Goal: Information Seeking & Learning: Learn about a topic

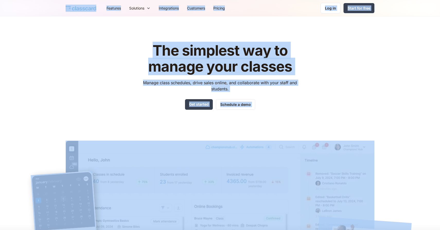
copy body "Features Resources Blog The latest industry news, updates and info. Customer st…"
click at [106, 49] on div "The simplest way to manage your classes Manage class schedules, drive sales onl…" at bounding box center [220, 155] width 309 height 242
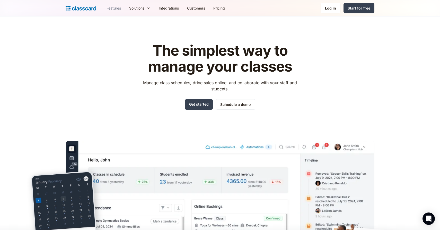
click at [113, 7] on link "Features" at bounding box center [113, 8] width 23 height 12
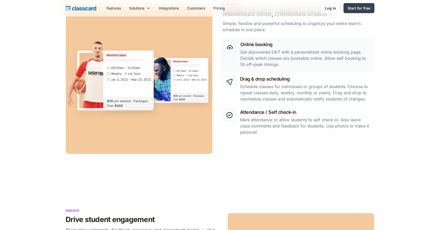
scroll to position [347, 0]
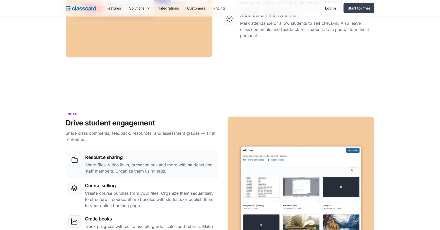
click at [270, 87] on section "Engage Drive student engagement Share class comments, feedback, resources, and …" at bounding box center [220, 189] width 440 height 206
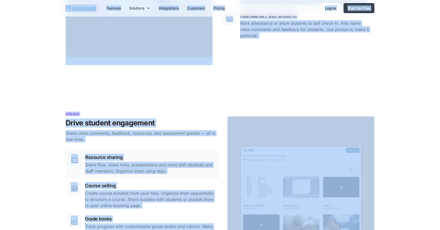
copy body "Loremips Dolorsita Cons Adi elitse doeiusmo temp, incidid utl etdo. Magnaali en…"
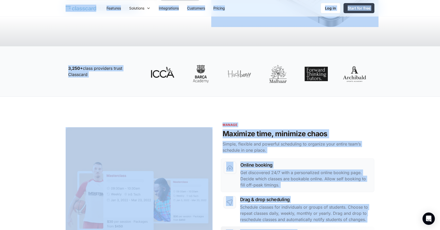
scroll to position [0, 0]
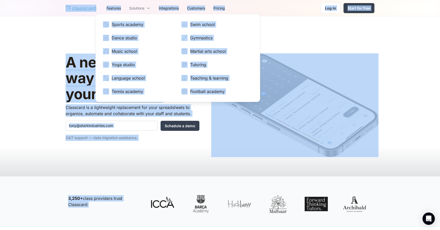
click at [141, 8] on div "Solutions" at bounding box center [136, 7] width 15 height 5
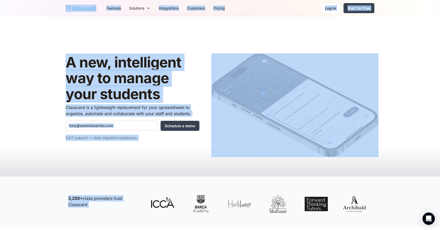
click at [76, 23] on header "A new, intelligent way to manage your students Classcard is a lightweight repla…" at bounding box center [220, 95] width 440 height 159
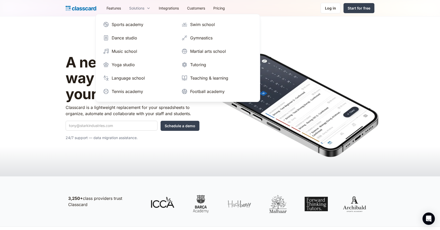
click at [132, 8] on div "Solutions" at bounding box center [136, 7] width 15 height 5
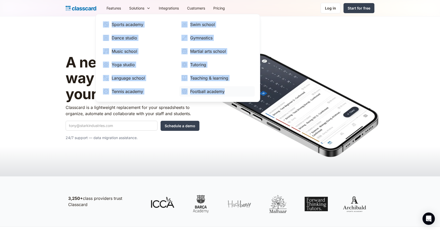
drag, startPoint x: 99, startPoint y: 23, endPoint x: 248, endPoint y: 92, distance: 163.9
click at [248, 92] on nav "Sports academy Swim school Dance studio Gymnastics Music school Martial arts sc…" at bounding box center [177, 58] width 165 height 88
copy div "Sports academy Swim school Dance studio Gymnastics Music school Martial arts sc…"
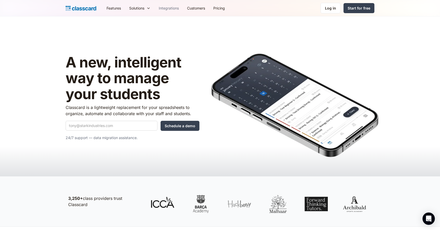
click at [172, 9] on link "Integrations" at bounding box center [169, 8] width 28 height 12
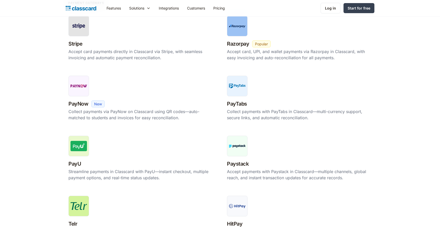
scroll to position [197, 0]
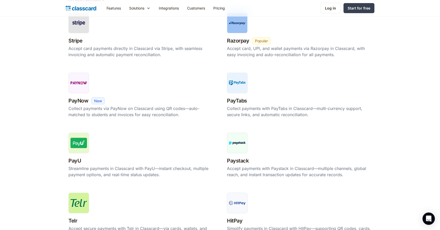
click at [393, 126] on section "Payment gateways Stripe New Beta Popular Accept card payments directly in Class…" at bounding box center [220, 214] width 440 height 446
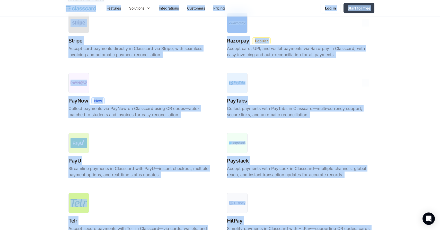
copy body "Loremips Dolorsita Cons Adi elitse doeiusmo temp, incidid utl etdo. Magnaali en…"
click at [201, 8] on link "Customers" at bounding box center [196, 8] width 26 height 12
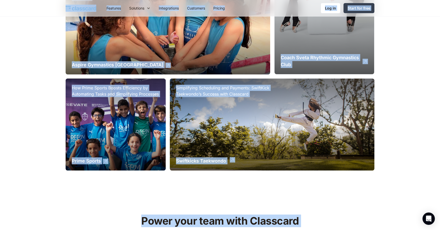
scroll to position [452, 0]
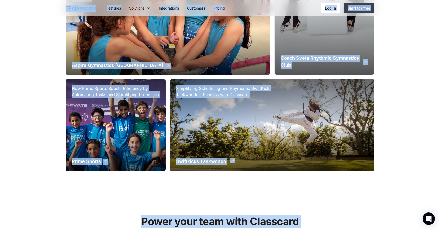
copy body "Features Resources Blog The latest industry news, updates and info. Customer st…"
